Goal: Task Accomplishment & Management: Complete application form

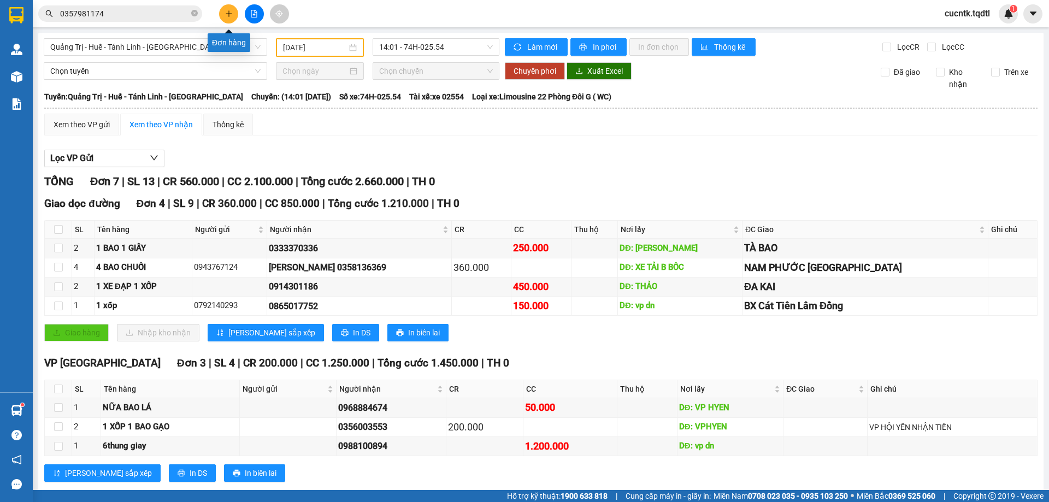
click at [232, 15] on icon "plus" at bounding box center [229, 14] width 8 height 8
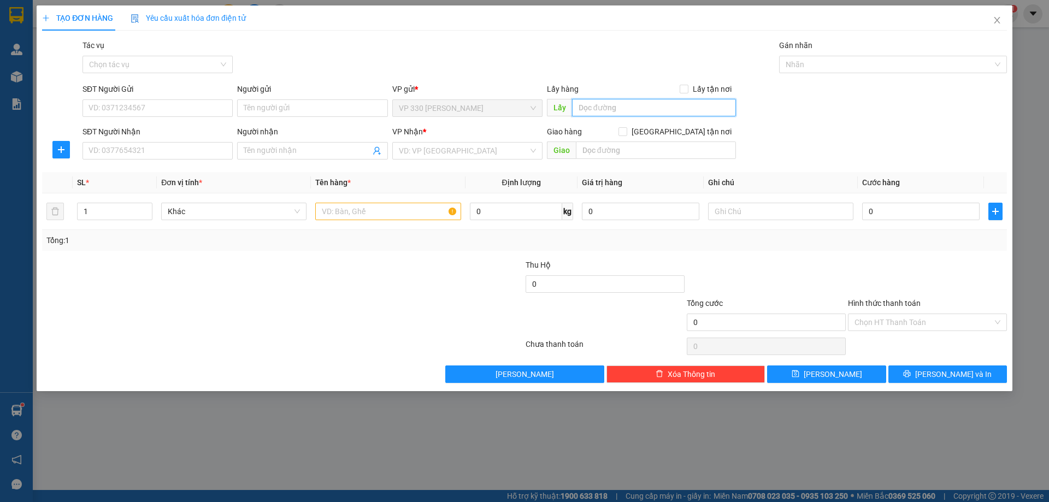
click at [626, 108] on input "text" at bounding box center [654, 107] width 164 height 17
type input "VP [PERSON_NAME]"
click at [115, 154] on input "SĐT Người Nhận" at bounding box center [157, 150] width 150 height 17
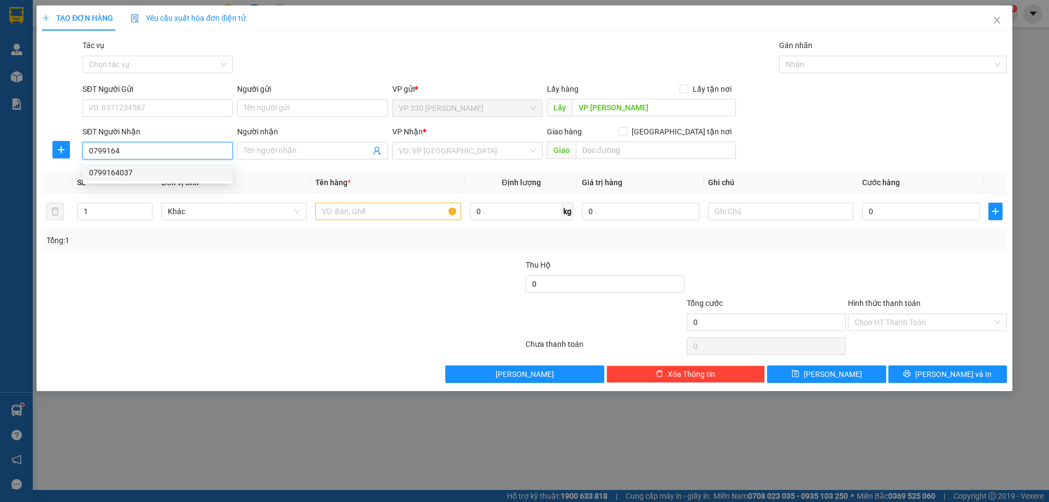
click at [151, 176] on div "0799164037" at bounding box center [157, 173] width 137 height 12
type input "0799164037"
type input "[PERSON_NAME]"
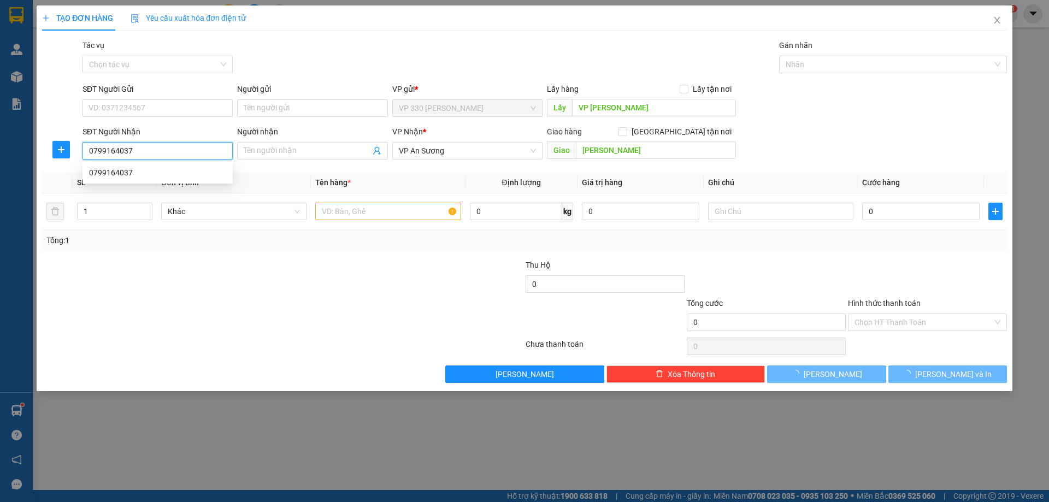
type input "250.000"
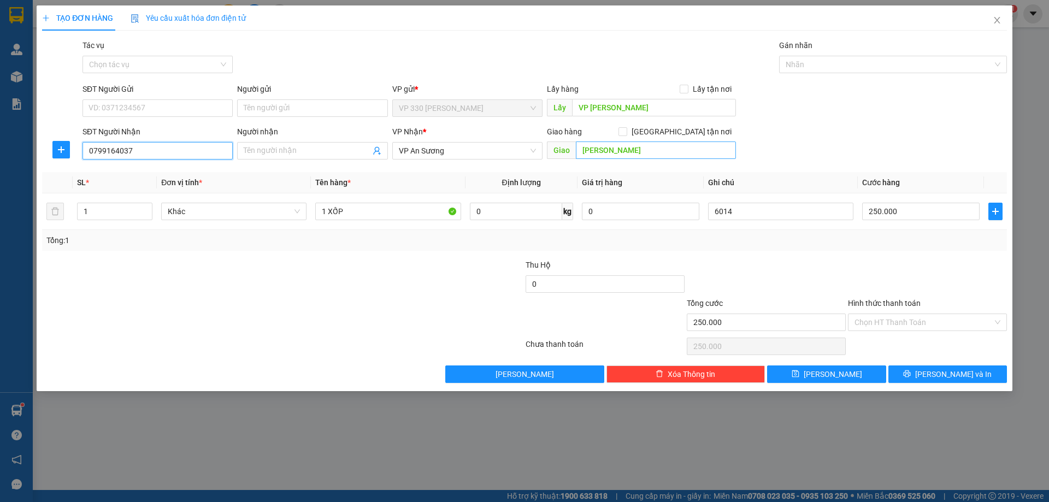
type input "0799164037"
click at [646, 156] on input "[PERSON_NAME]" at bounding box center [656, 149] width 160 height 17
click at [640, 155] on input "[PERSON_NAME]" at bounding box center [656, 149] width 160 height 17
type input "[PERSON_NAME](TOM)"
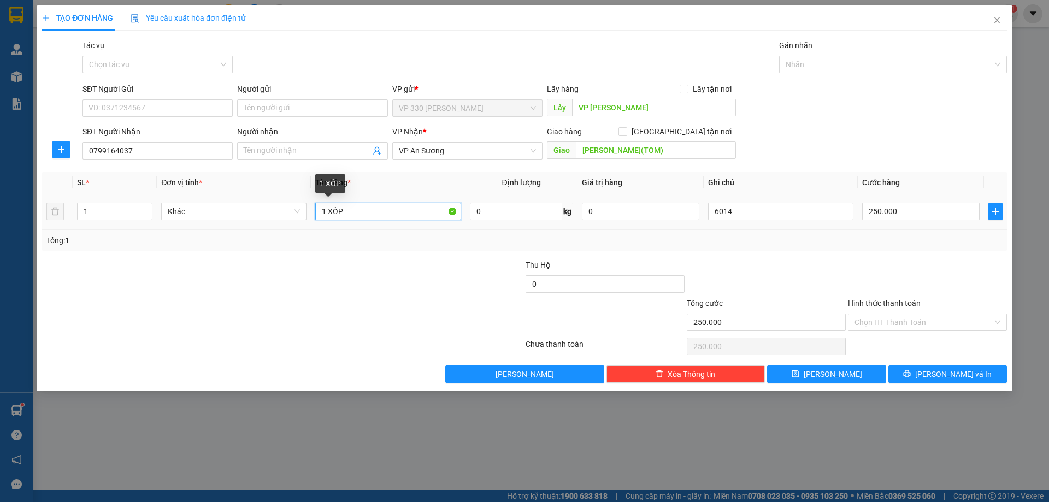
click at [361, 211] on input "1 XỐP" at bounding box center [387, 211] width 145 height 17
type input "1 GIẤY"
click at [913, 211] on input "250.000" at bounding box center [920, 211] width 117 height 17
type input "2"
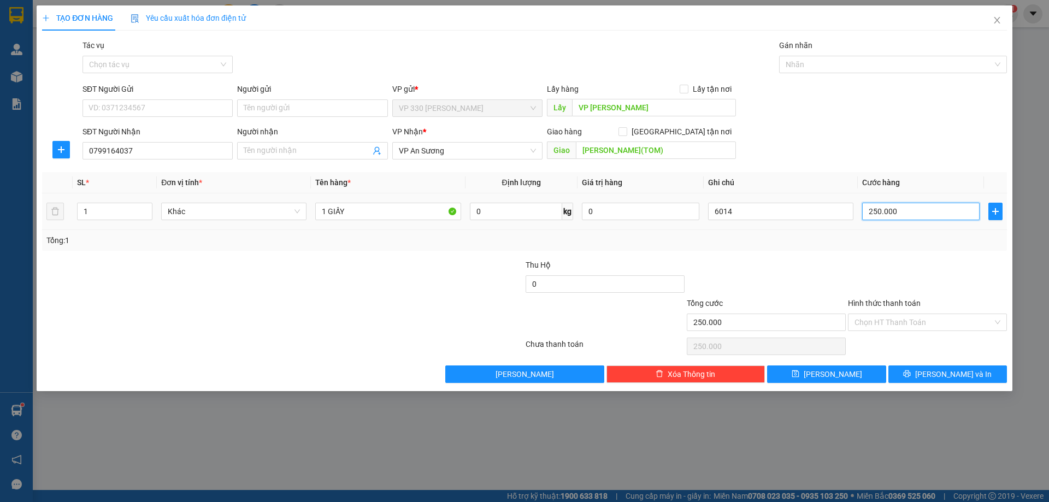
type input "2"
type input "20"
type input "200"
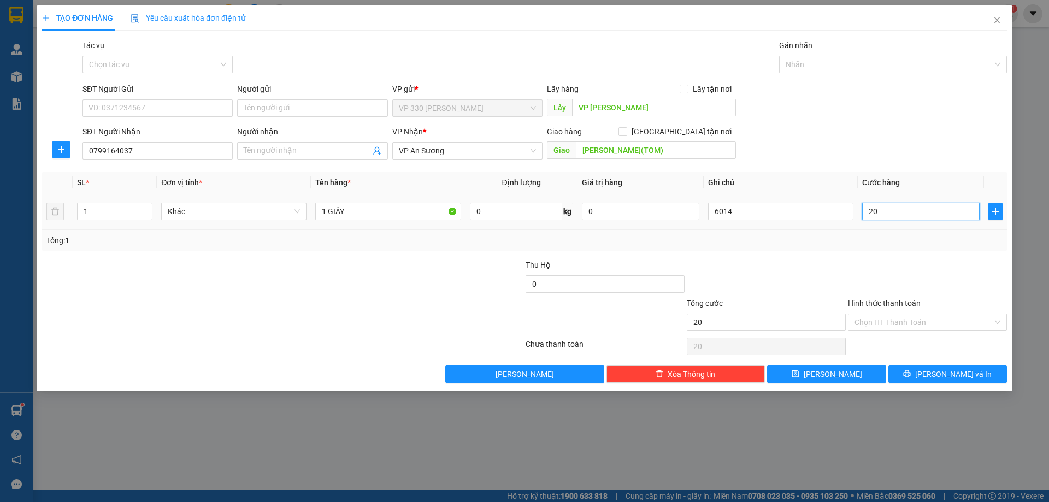
type input "200"
type input "2.000"
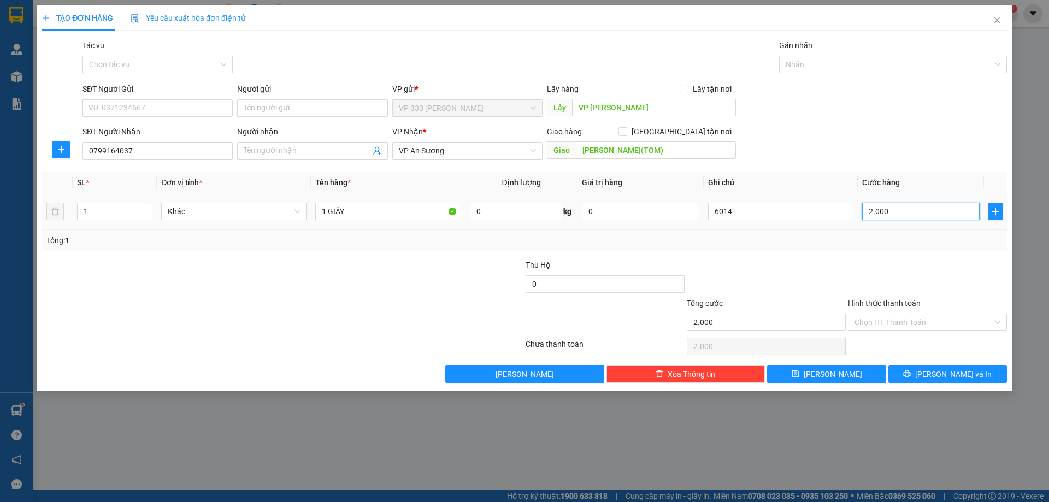
type input "20.000"
type input "200.000"
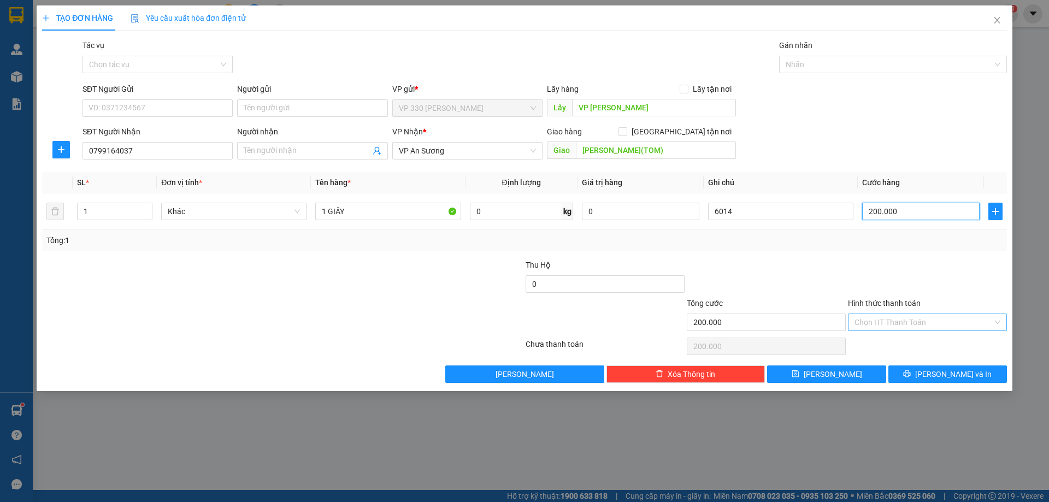
type input "200.000"
click at [938, 320] on input "Hình thức thanh toán" at bounding box center [923, 322] width 138 height 16
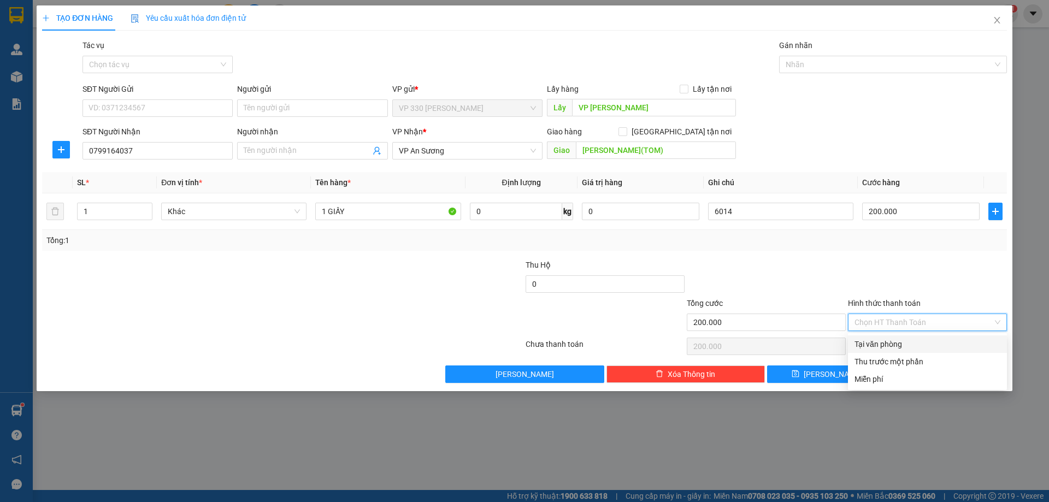
click at [890, 343] on div "Tại văn phòng" at bounding box center [927, 344] width 146 height 12
type input "0"
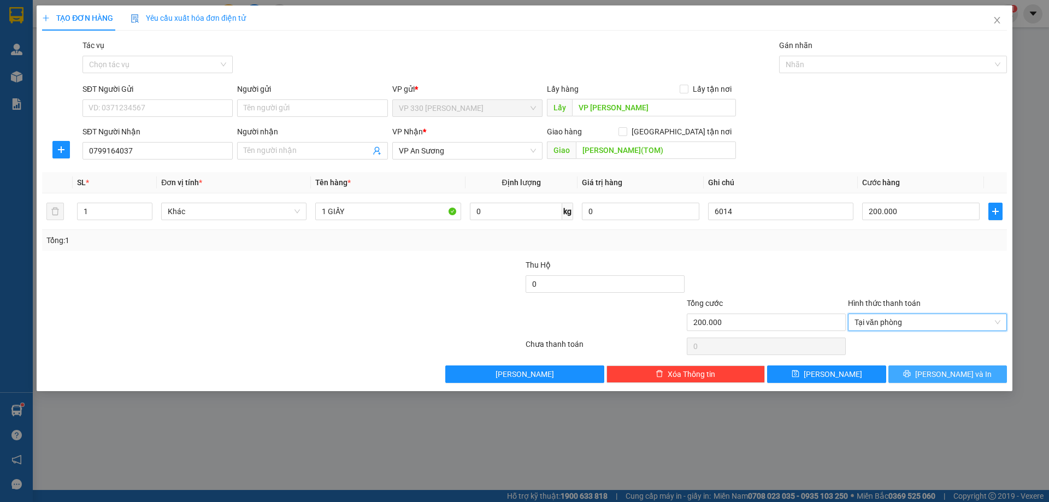
click at [925, 374] on button "[PERSON_NAME] và In" at bounding box center [947, 373] width 119 height 17
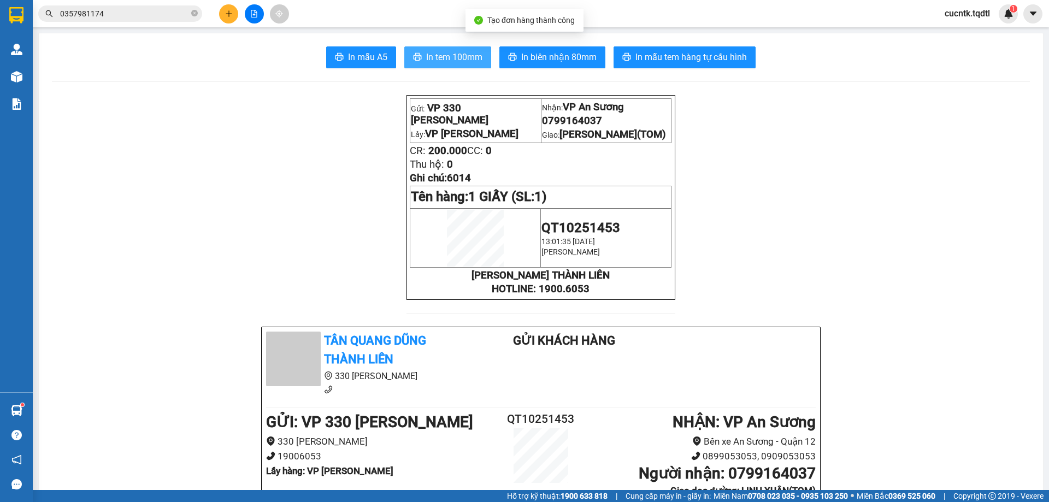
click at [444, 50] on span "In tem 100mm" at bounding box center [454, 57] width 56 height 14
click at [430, 53] on span "In tem 100mm" at bounding box center [454, 57] width 56 height 14
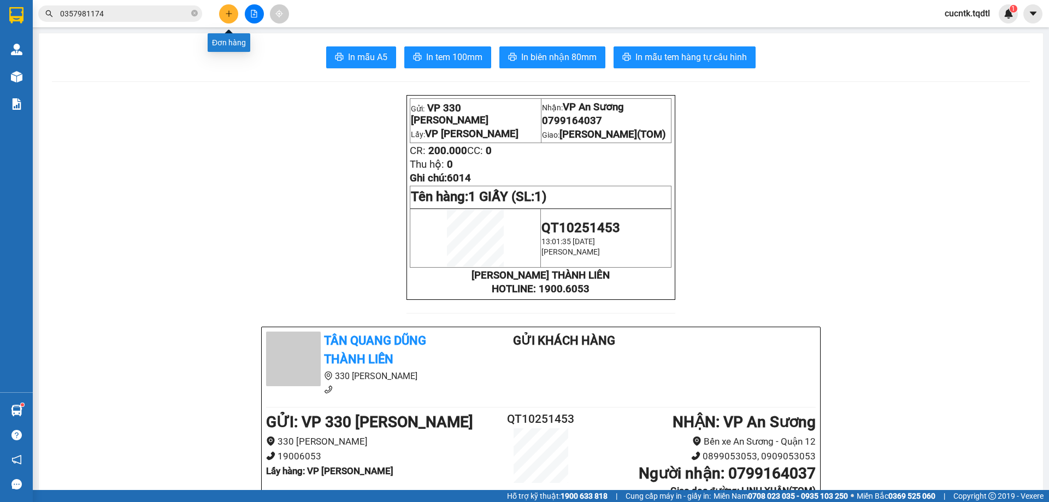
click at [231, 20] on button at bounding box center [228, 13] width 19 height 19
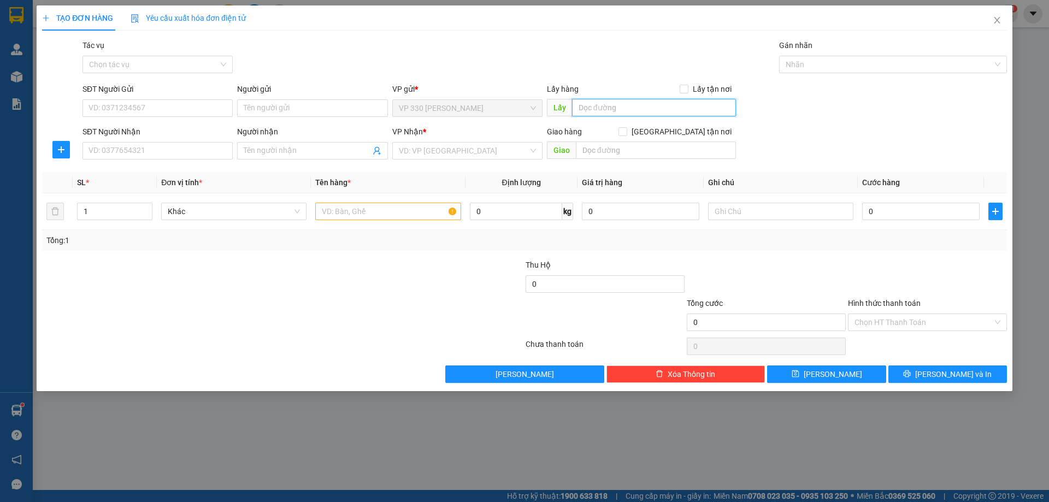
click at [657, 109] on input "text" at bounding box center [654, 107] width 164 height 17
type input "VP [PERSON_NAME]"
click at [168, 151] on input "SĐT Người Nhận" at bounding box center [157, 150] width 150 height 17
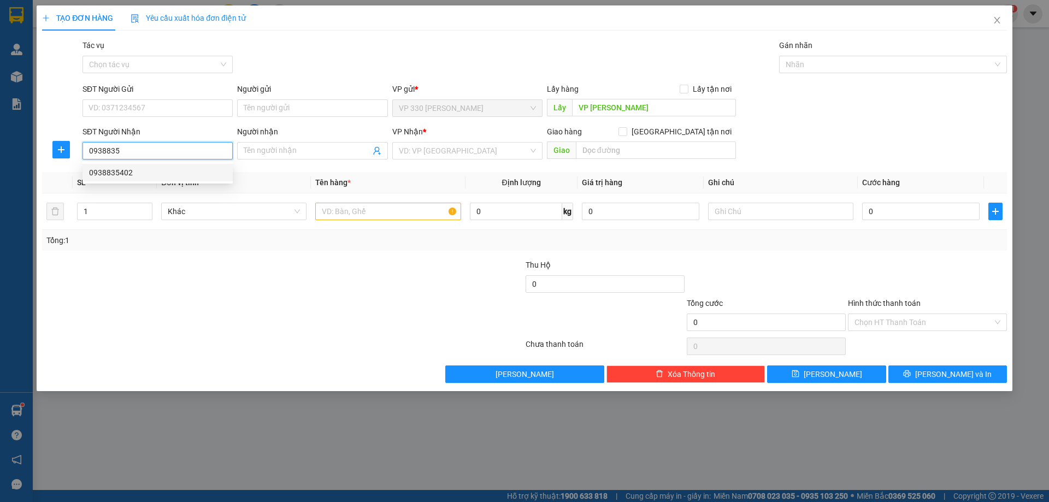
click at [170, 172] on div "0938835402" at bounding box center [157, 173] width 137 height 12
type input "0938835402"
type input "400.000"
type input "0938835402"
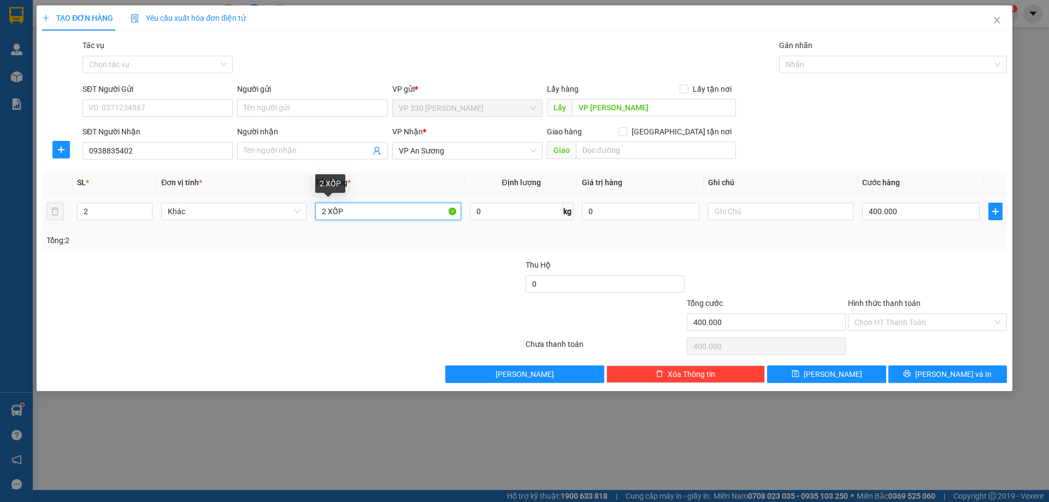
click at [367, 211] on input "2 XỐP" at bounding box center [387, 211] width 145 height 17
type input "2"
type input "1 XỐP NHỎ 1 XỐP TO"
click at [912, 216] on input "400.000" at bounding box center [920, 211] width 117 height 17
type input "3"
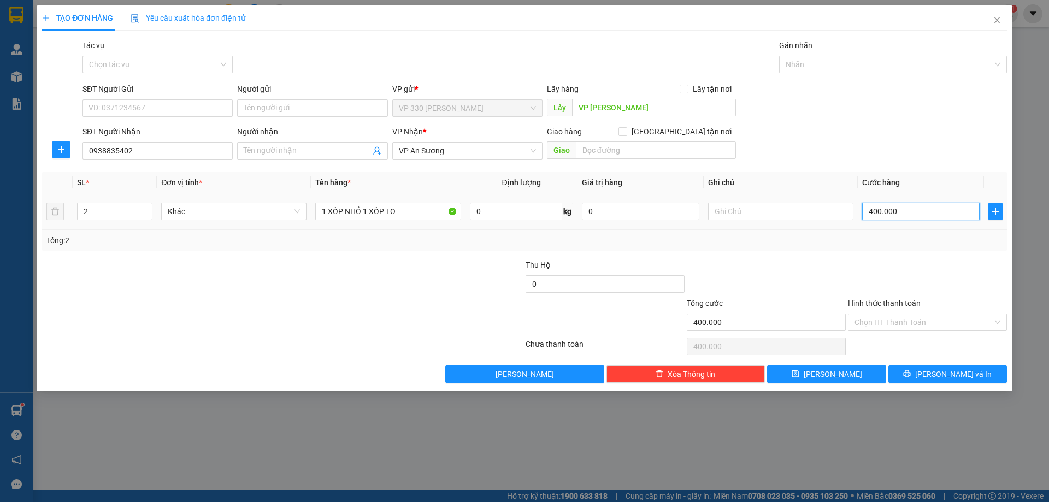
type input "3"
type input "30"
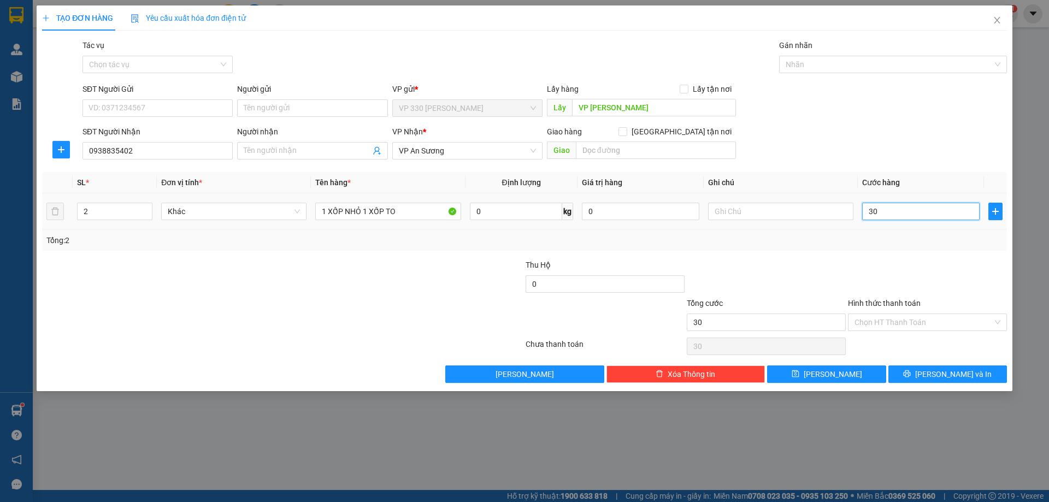
type input "300"
type input "3.000"
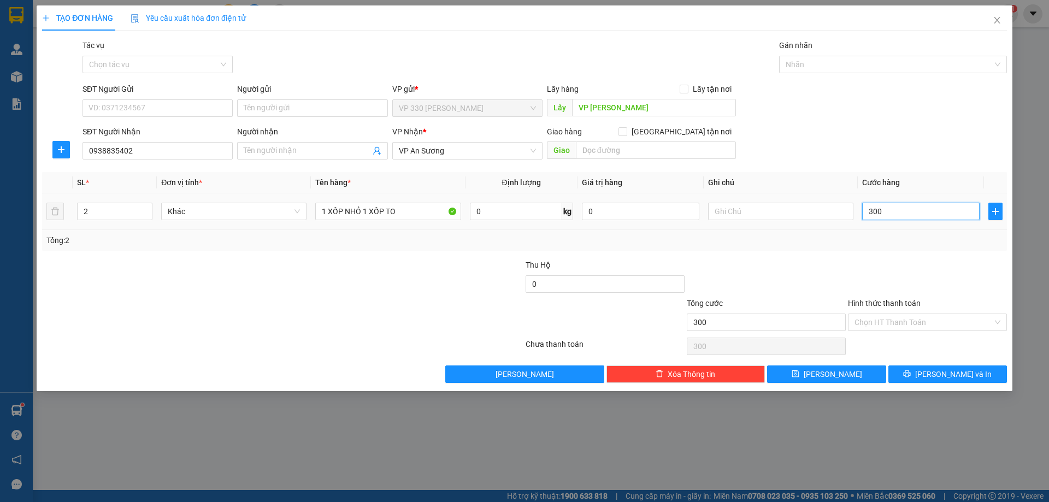
type input "3.000"
type input "30.000"
type input "300.000"
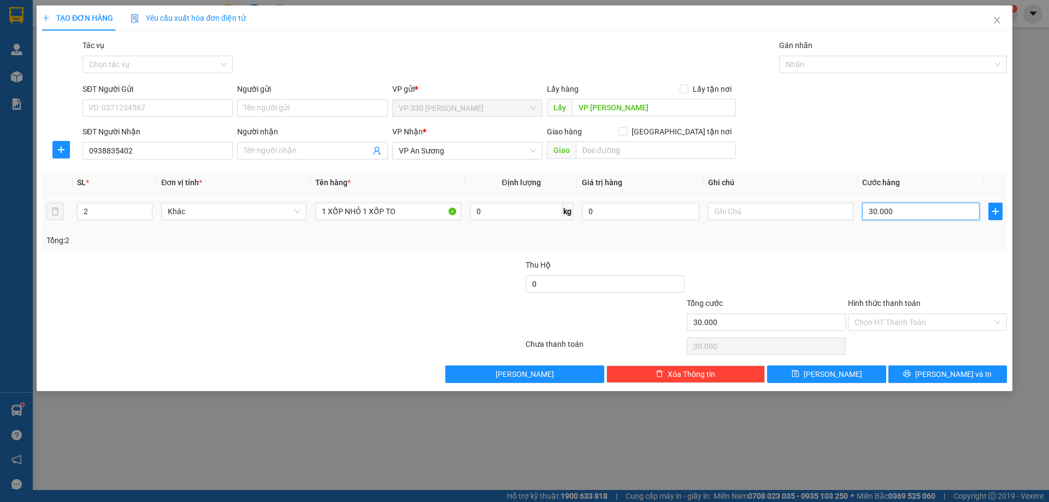
type input "300.000"
click at [938, 323] on input "Hình thức thanh toán" at bounding box center [923, 322] width 138 height 16
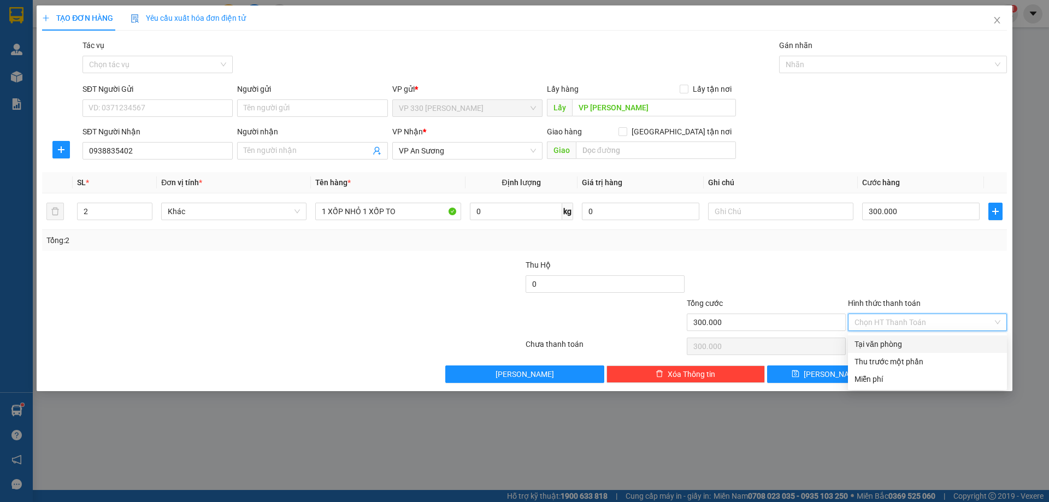
click at [894, 344] on div "Tại văn phòng" at bounding box center [927, 344] width 146 height 12
type input "0"
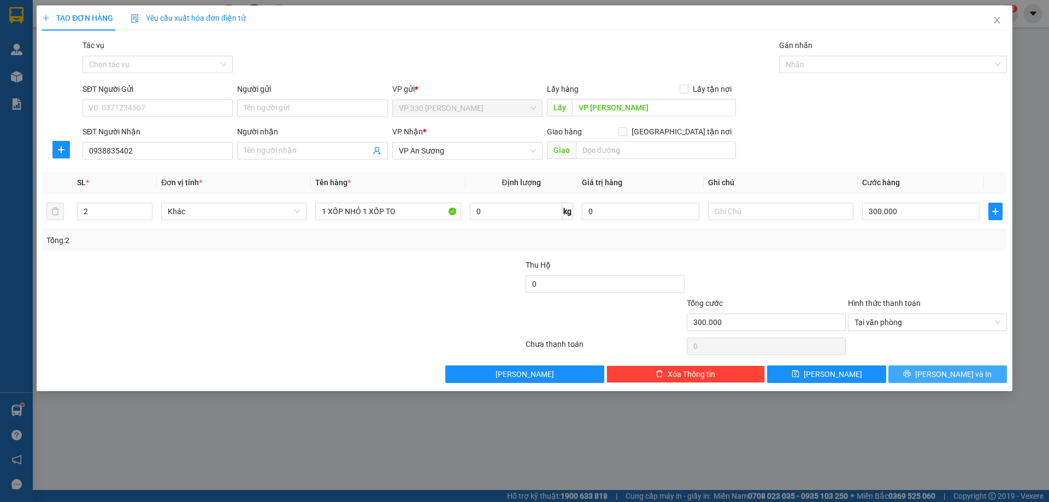
click at [954, 379] on span "[PERSON_NAME] và In" at bounding box center [953, 374] width 76 height 12
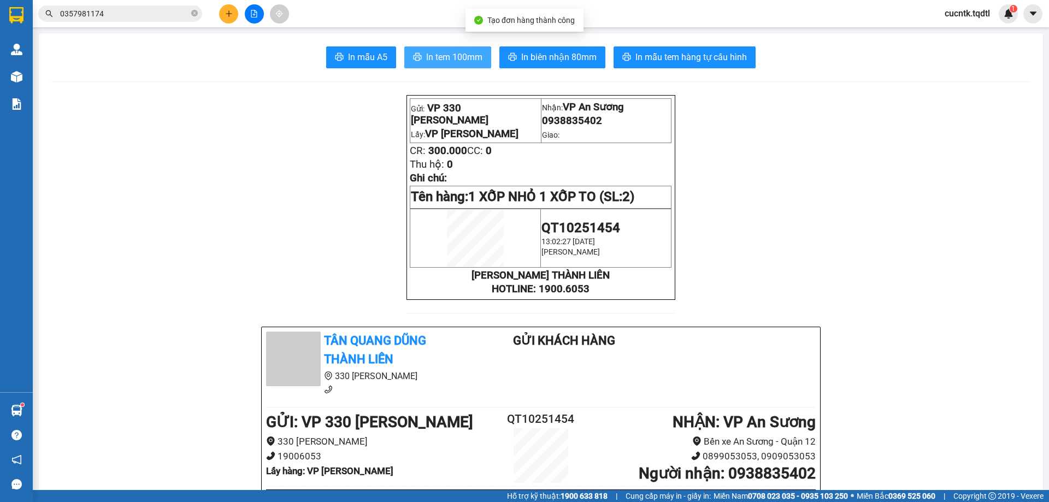
click at [456, 60] on span "In tem 100mm" at bounding box center [454, 57] width 56 height 14
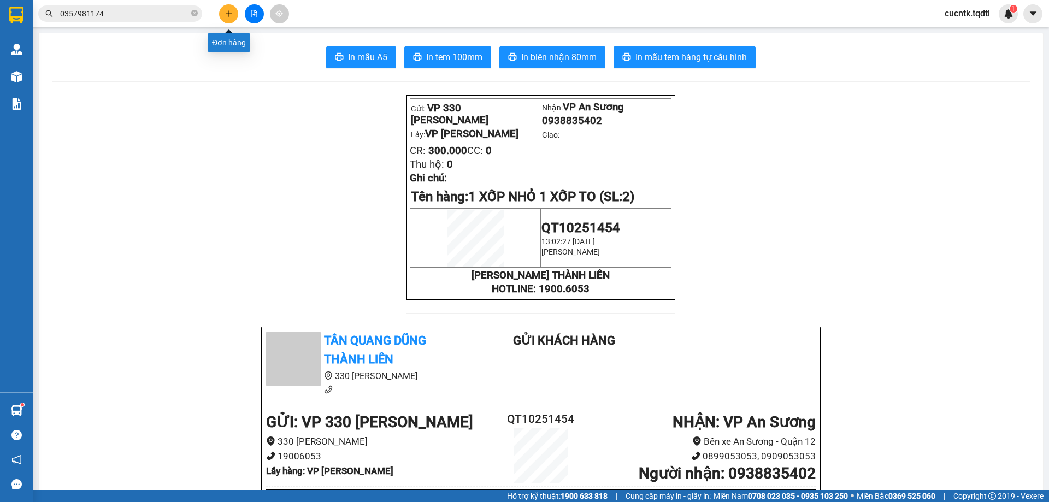
click at [222, 9] on button at bounding box center [228, 13] width 19 height 19
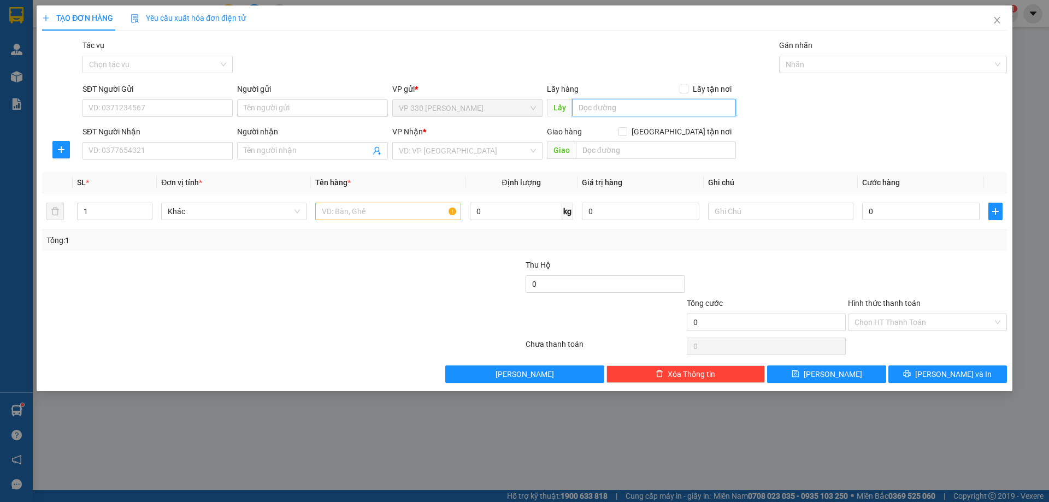
click at [641, 107] on input "text" at bounding box center [654, 107] width 164 height 17
type input "VP [PERSON_NAME]"
click at [152, 148] on input "SĐT Người Nhận" at bounding box center [157, 150] width 150 height 17
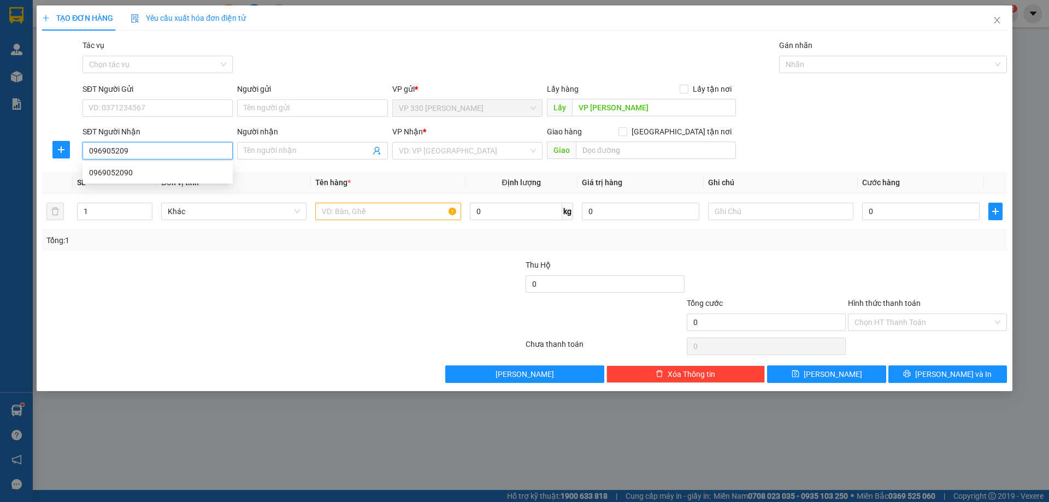
type input "0969052090"
click at [144, 167] on div "0969052090" at bounding box center [157, 173] width 137 height 12
type input "NG 4 SỞ SAO"
type input "200.000"
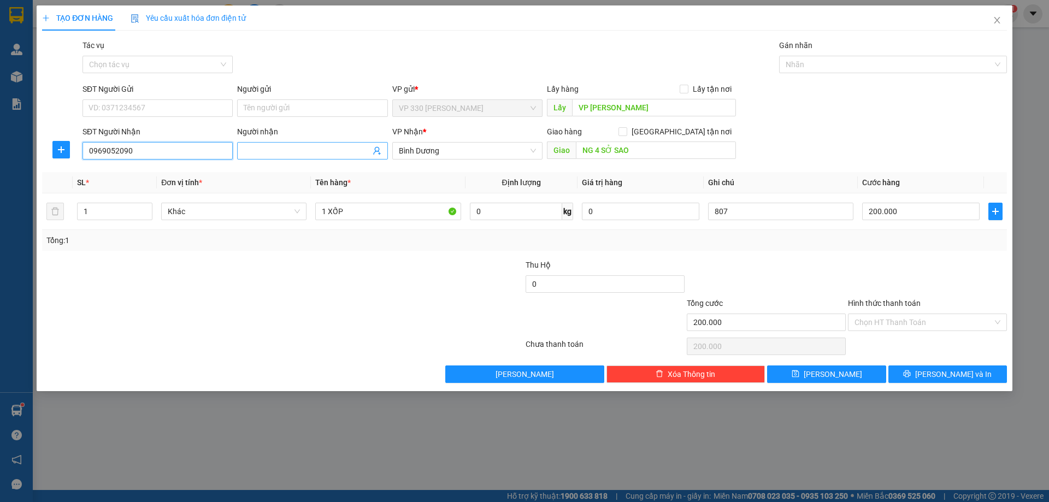
type input "0969052090"
click at [281, 149] on input "Người nhận" at bounding box center [307, 151] width 126 height 12
type input "0368637130"
click at [946, 375] on span "[PERSON_NAME] và In" at bounding box center [953, 374] width 76 height 12
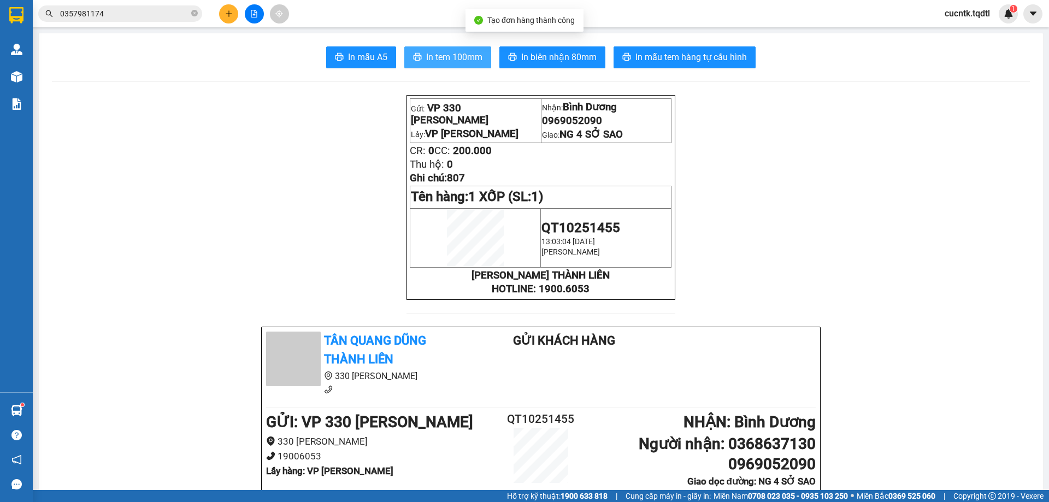
click at [454, 57] on span "In tem 100mm" at bounding box center [454, 57] width 56 height 14
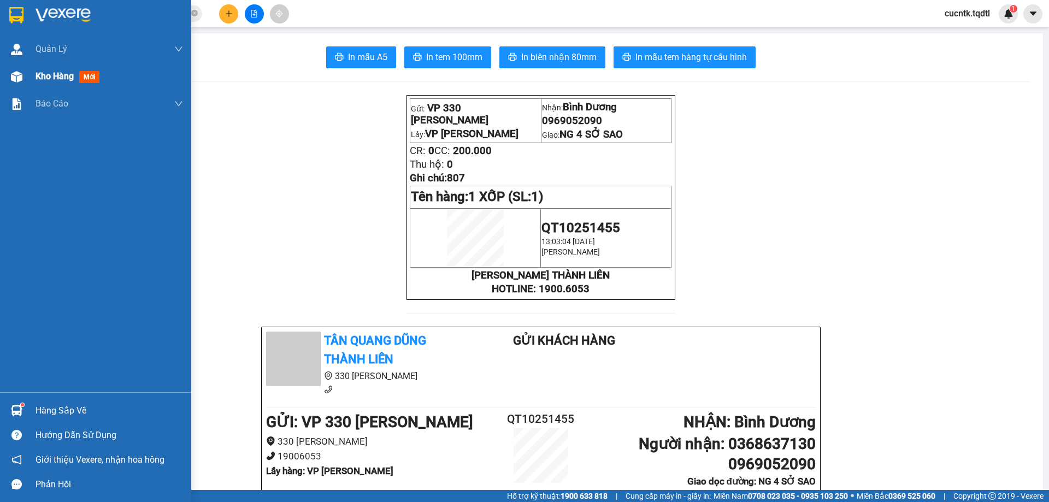
click at [71, 78] on span "Kho hàng" at bounding box center [55, 76] width 38 height 10
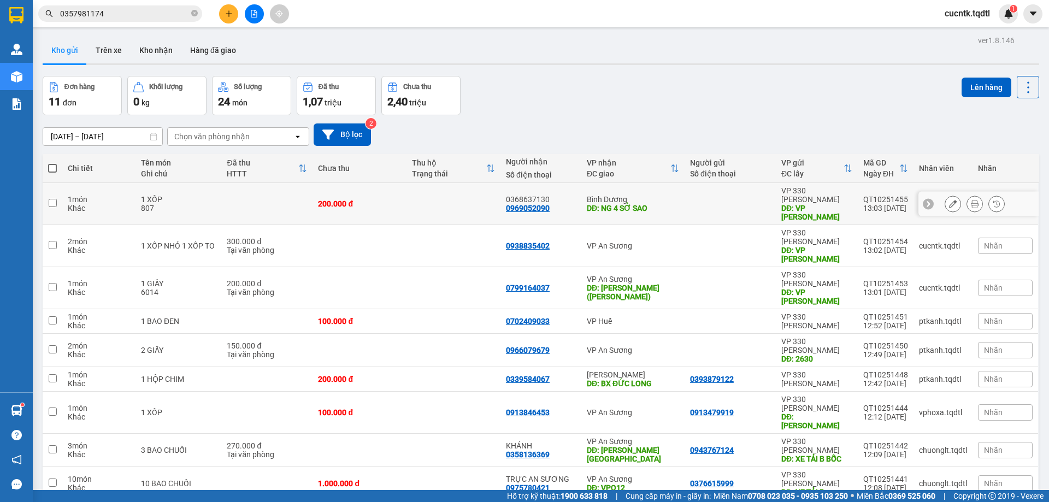
click at [949, 198] on button at bounding box center [952, 203] width 15 height 19
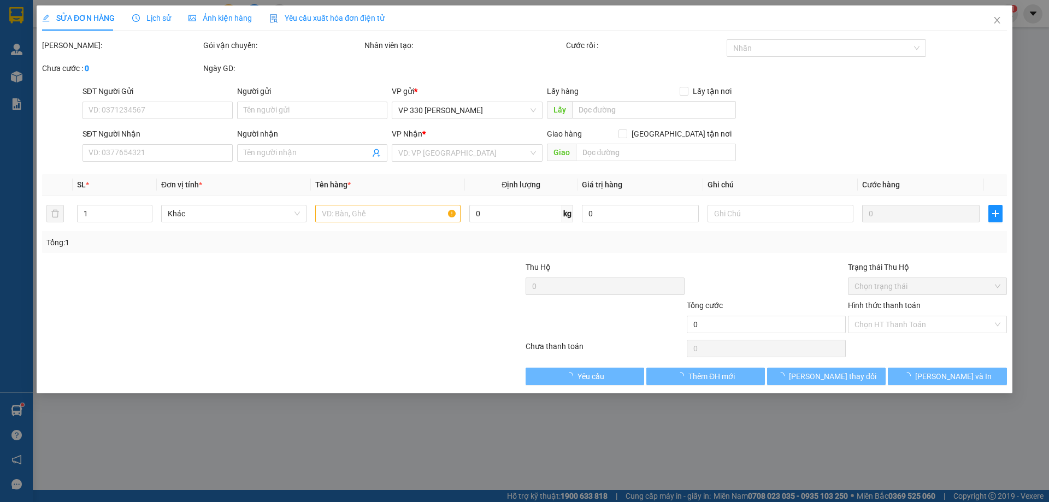
type input "VP [PERSON_NAME]"
type input "0969052090"
type input "0368637130"
type input "NG 4 SỞ SAO"
type input "200.000"
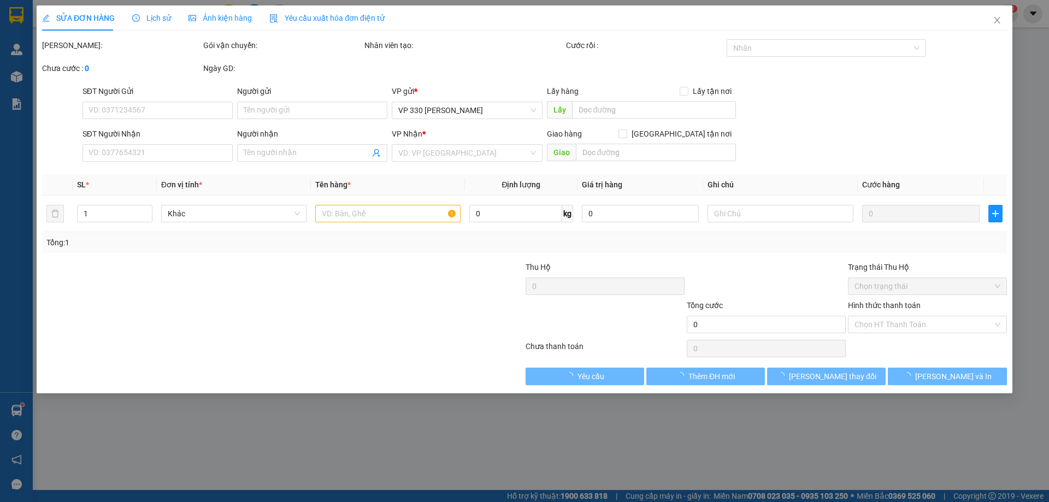
type input "200.000"
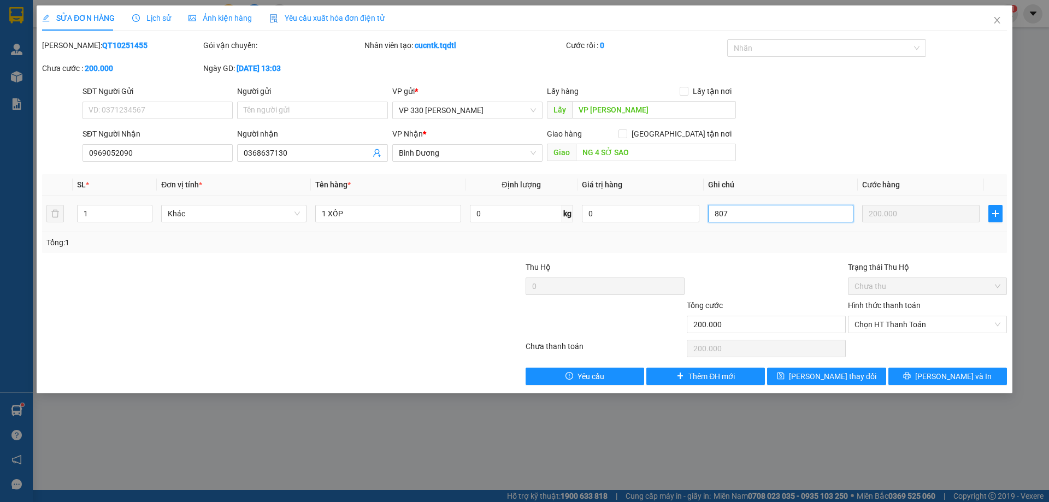
drag, startPoint x: 741, startPoint y: 216, endPoint x: 707, endPoint y: 226, distance: 34.7
click at [707, 226] on td "807" at bounding box center [781, 214] width 154 height 37
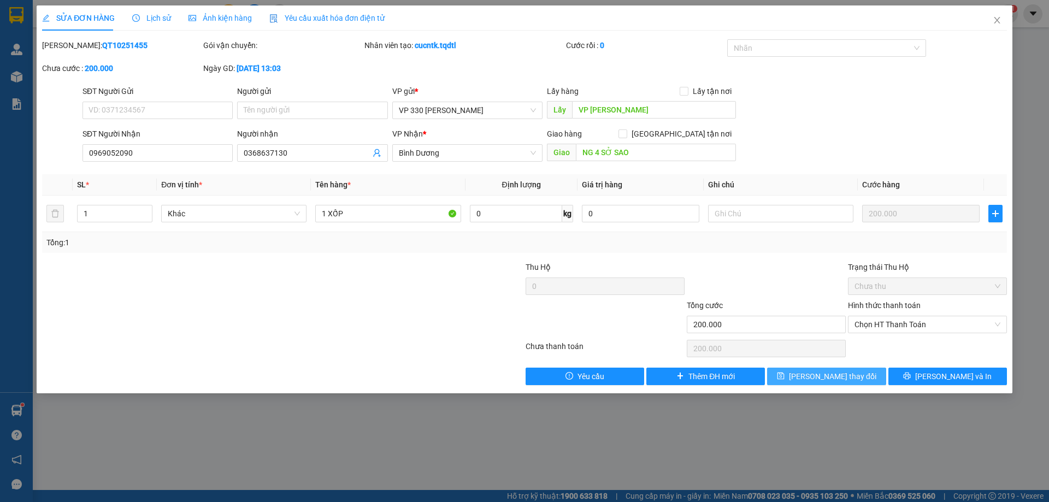
click at [855, 385] on button "[PERSON_NAME] thay đổi" at bounding box center [826, 376] width 119 height 17
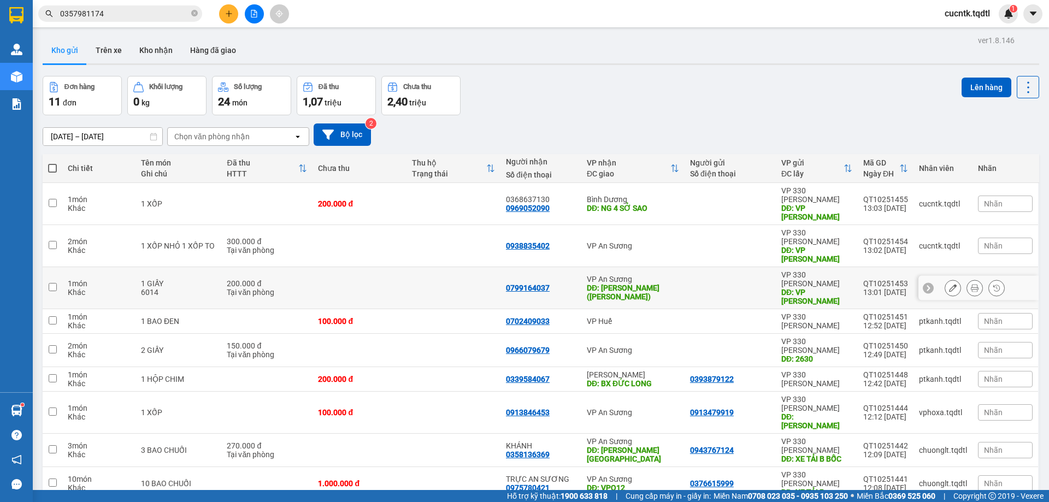
click at [949, 284] on icon at bounding box center [953, 288] width 8 height 8
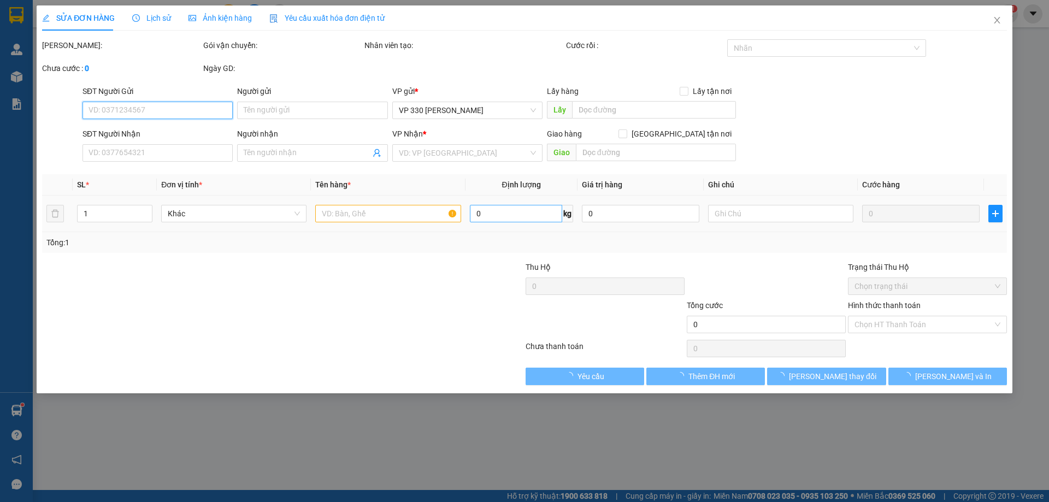
type input "VP [PERSON_NAME]"
type input "0799164037"
type input "[PERSON_NAME](TOM)"
type input "200.000"
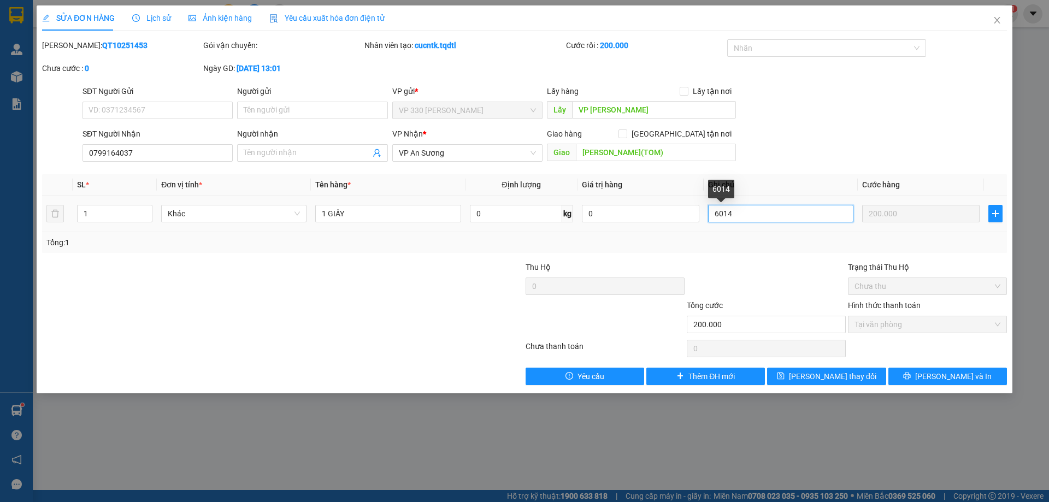
drag, startPoint x: 733, startPoint y: 211, endPoint x: 712, endPoint y: 222, distance: 23.2
click at [712, 222] on input "6014" at bounding box center [780, 213] width 145 height 17
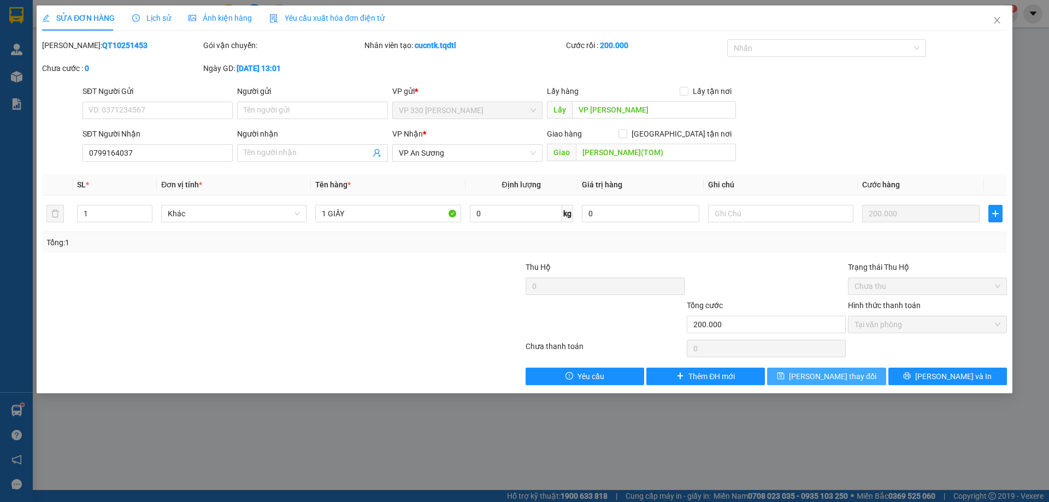
click at [858, 373] on button "[PERSON_NAME] thay đổi" at bounding box center [826, 376] width 119 height 17
